Goal: Information Seeking & Learning: Learn about a topic

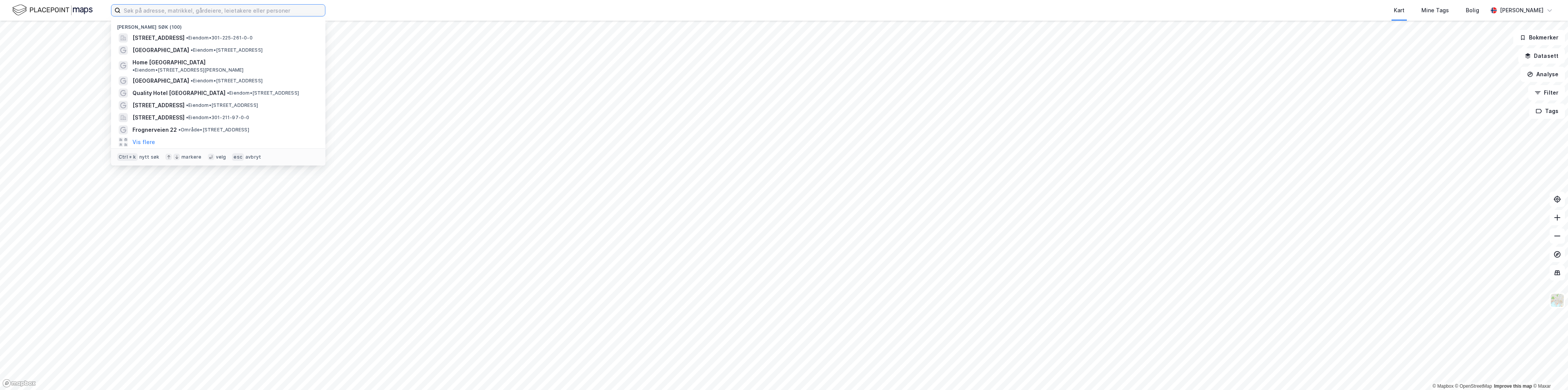
click at [168, 10] on input at bounding box center [222, 10] width 205 height 11
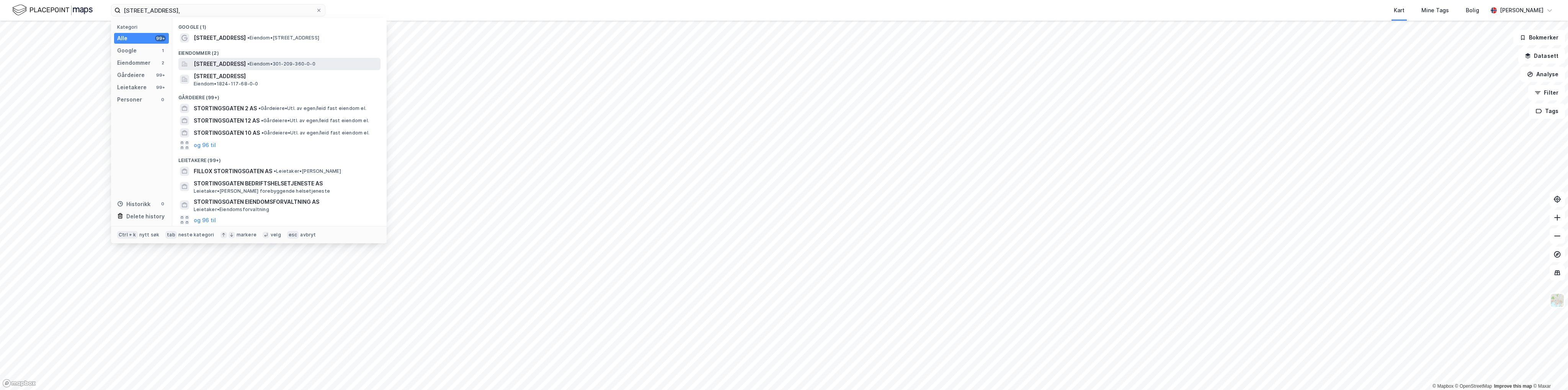
click at [234, 63] on span "[STREET_ADDRESS]" at bounding box center [220, 65] width 52 height 9
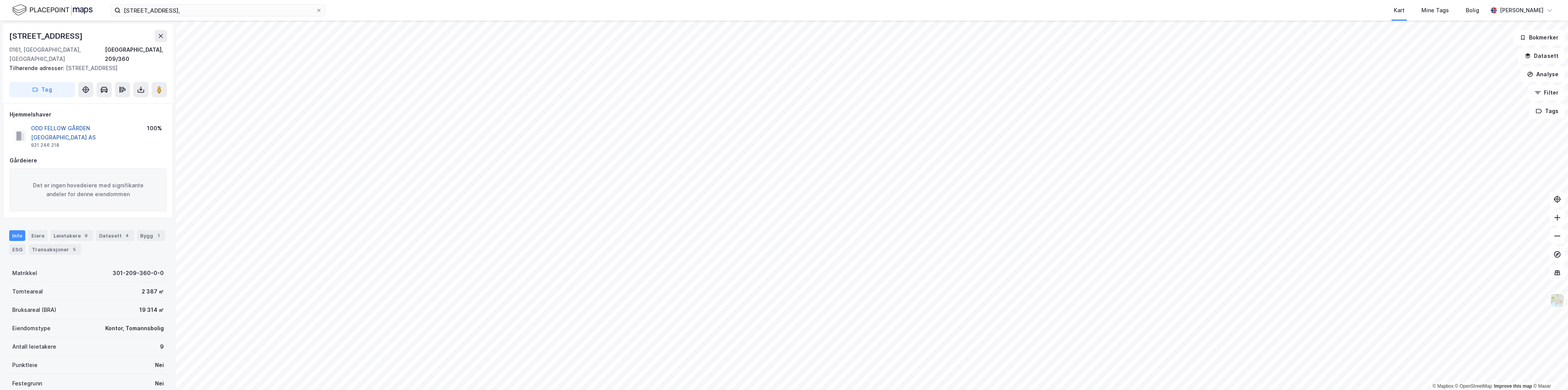
click at [0, 0] on button "ODD FELLOW GÅRDEN [GEOGRAPHIC_DATA] AS" at bounding box center [0, 0] width 0 height 0
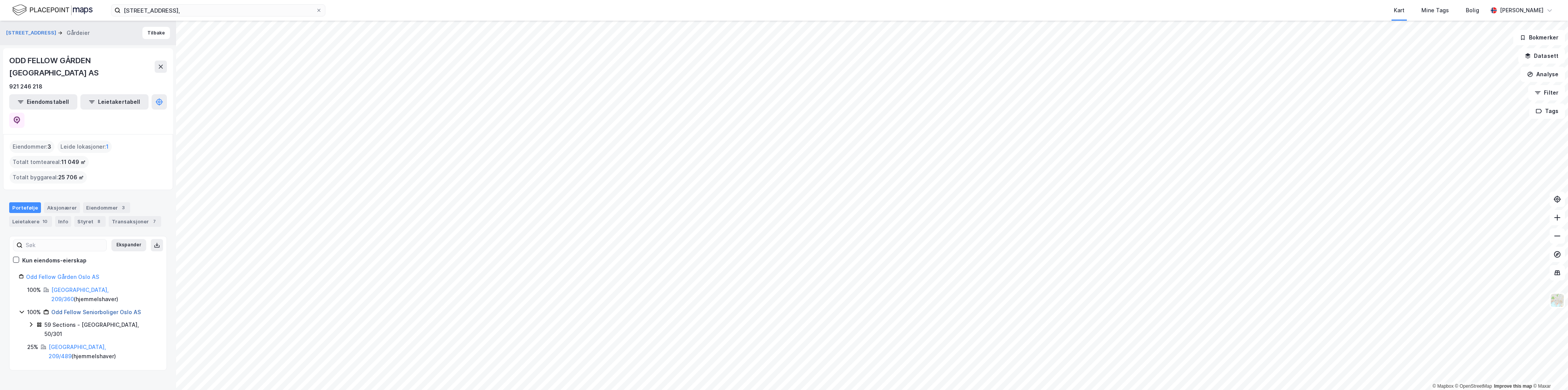
click at [98, 309] on link "Odd Fellow Seniorboliger Oslo AS" at bounding box center [96, 311] width 90 height 7
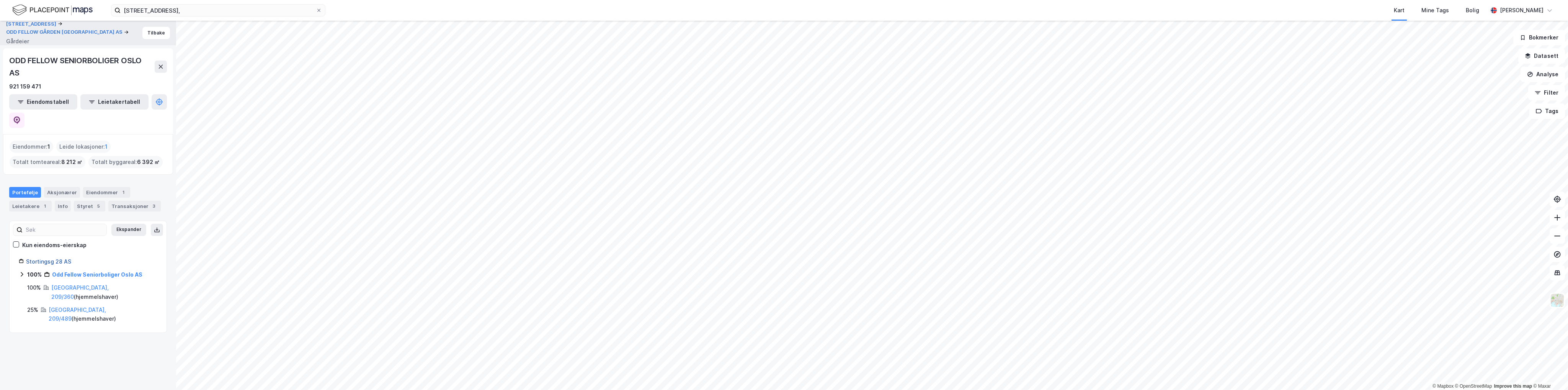
click at [50, 258] on link "Stortingsg 28 AS" at bounding box center [49, 261] width 45 height 7
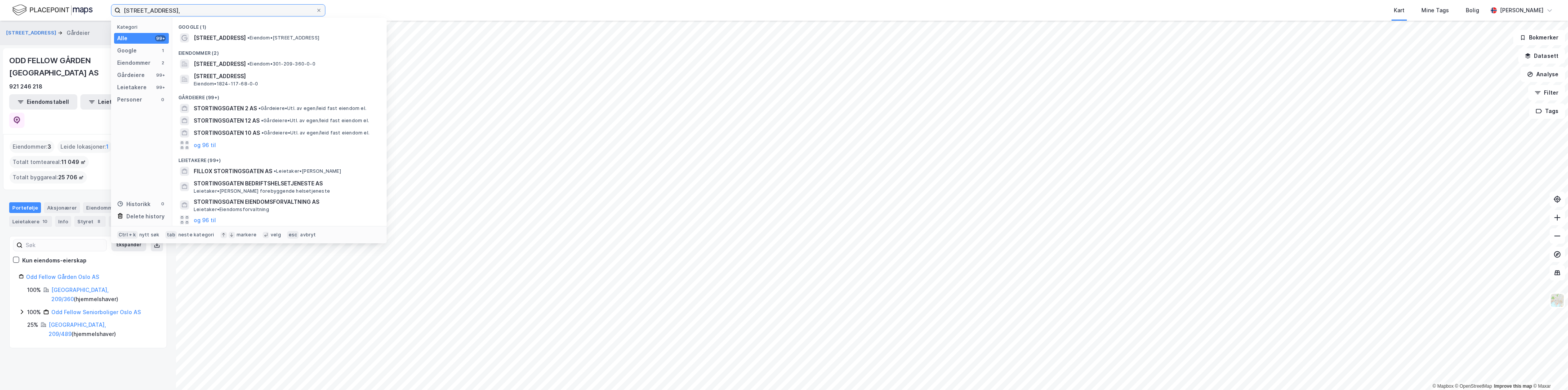
click at [178, 12] on input "[STREET_ADDRESS]," at bounding box center [218, 10] width 195 height 11
type input "stortingsgaten 28"
click at [240, 64] on span "[STREET_ADDRESS]" at bounding box center [220, 65] width 52 height 9
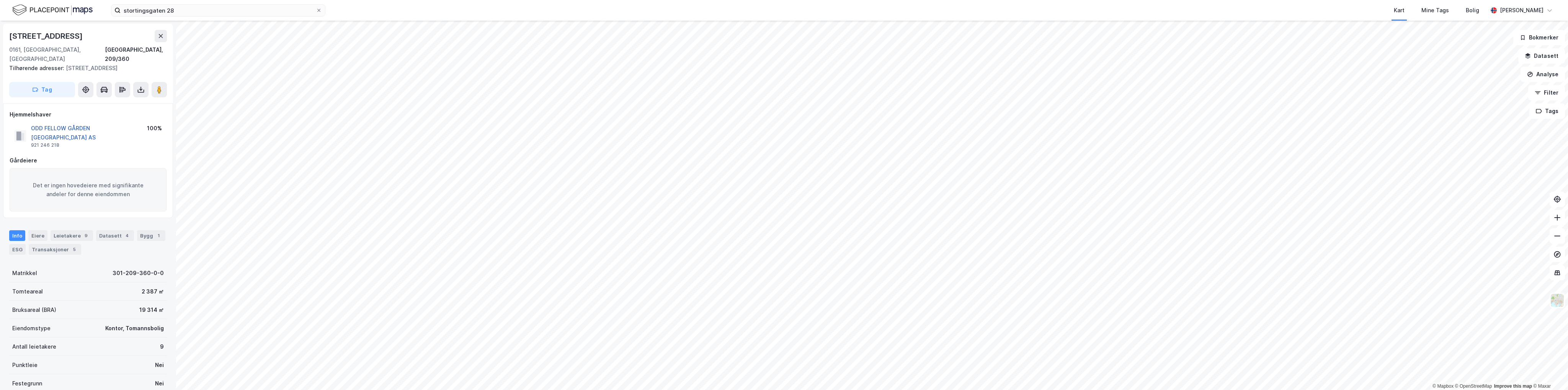
click at [0, 0] on button "ODD FELLOW GÅRDEN [GEOGRAPHIC_DATA] AS" at bounding box center [0, 0] width 0 height 0
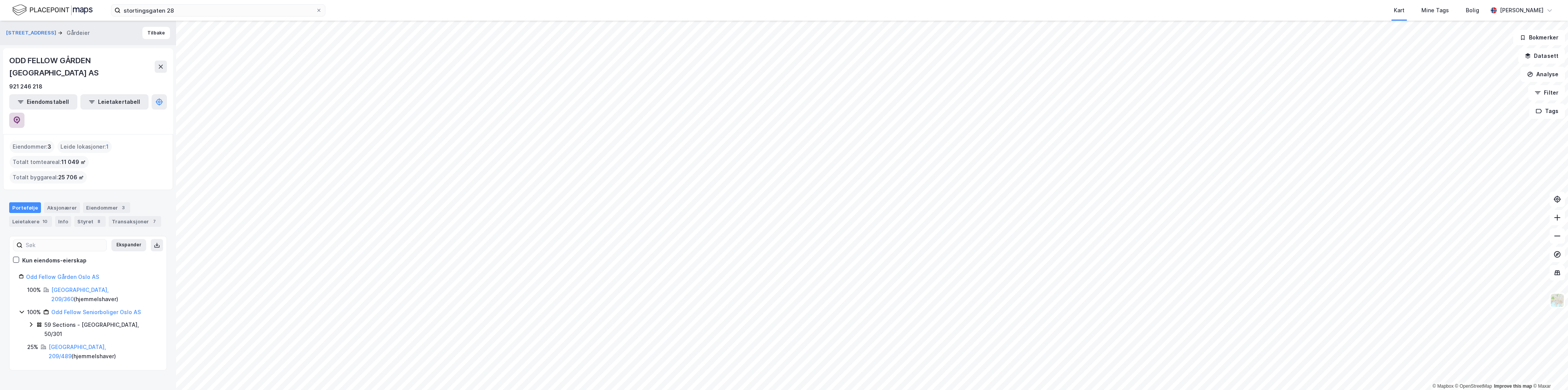
click at [21, 117] on icon at bounding box center [17, 121] width 7 height 7
click at [83, 309] on link "Odd Fellow Seniorboliger Oslo AS" at bounding box center [96, 311] width 90 height 7
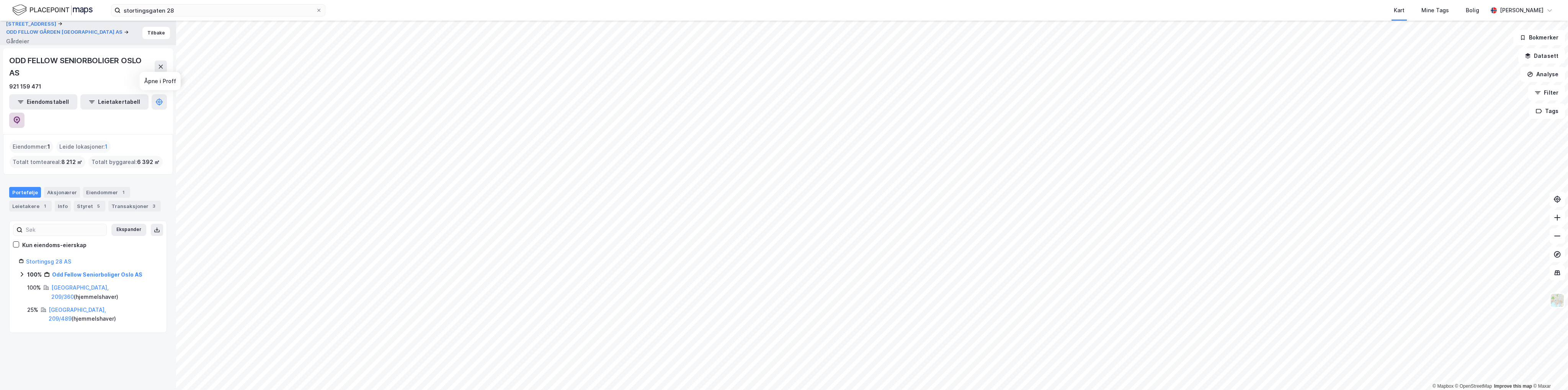
click at [21, 117] on icon at bounding box center [17, 121] width 7 height 7
